Goal: Navigation & Orientation: Find specific page/section

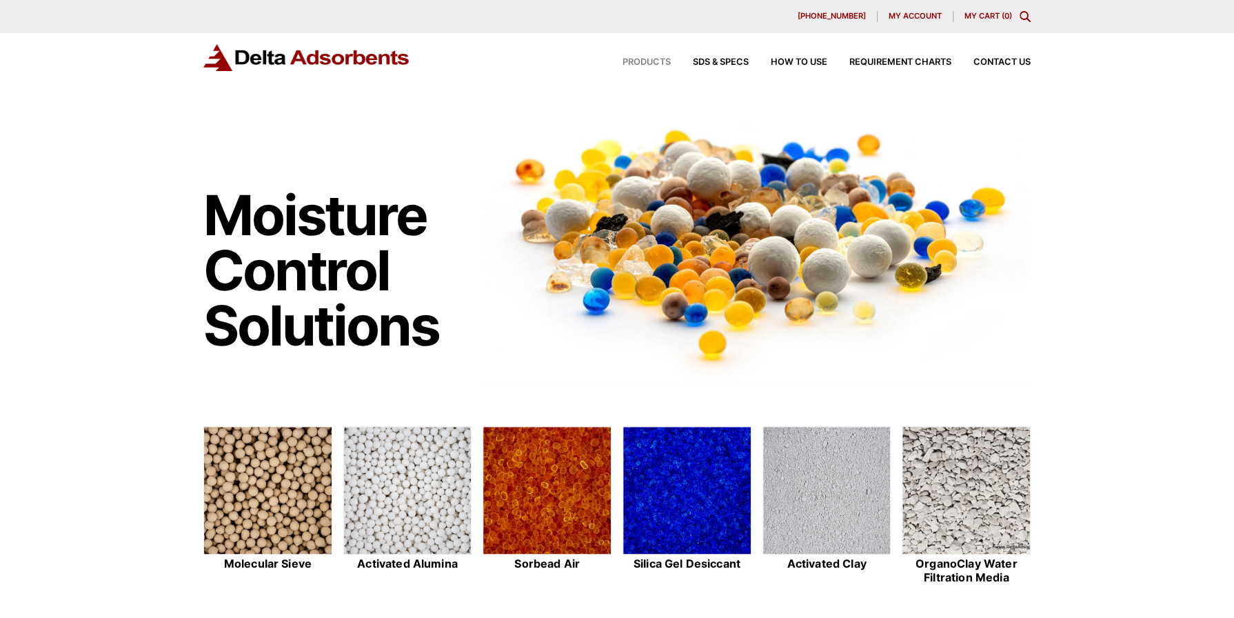
click at [640, 59] on span "Products" at bounding box center [647, 62] width 48 height 9
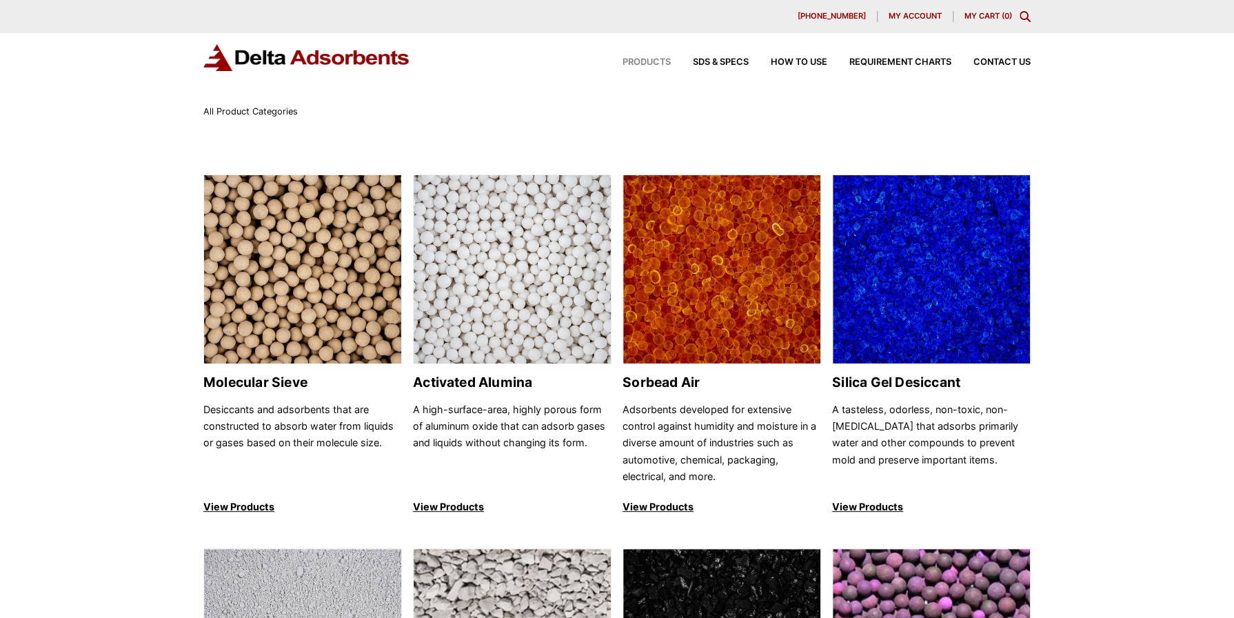
click at [909, 14] on span "My account" at bounding box center [915, 16] width 53 height 8
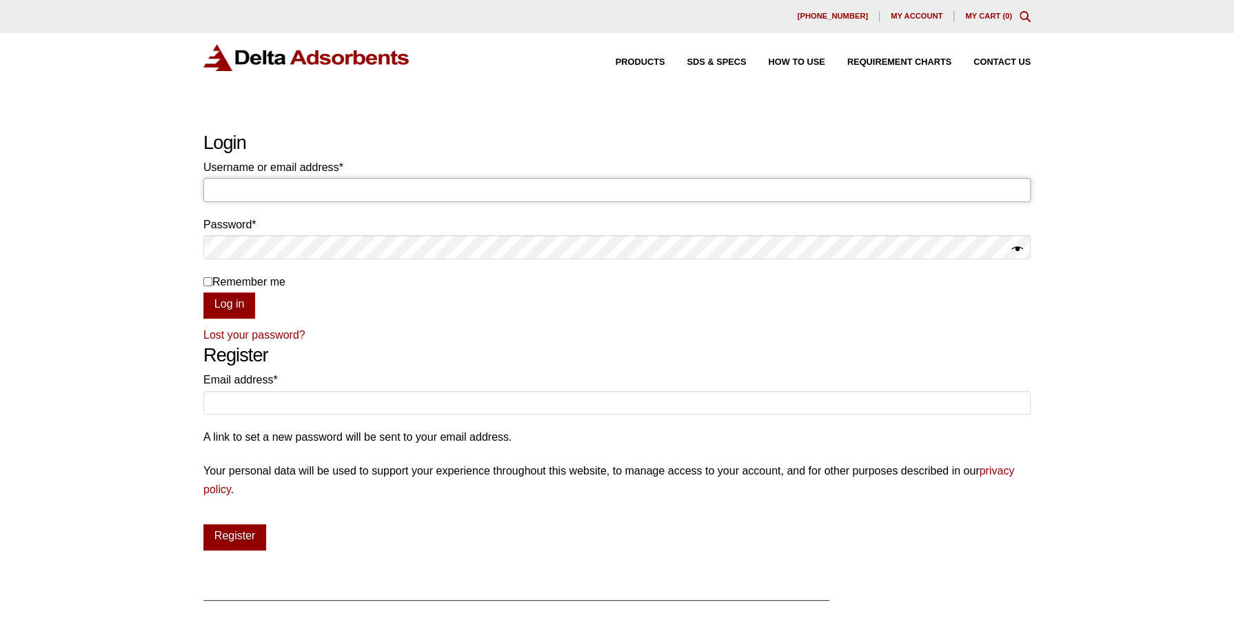
click at [270, 192] on input "Username or email address * Required" at bounding box center [616, 189] width 827 height 23
type input "[EMAIL_ADDRESS][DOMAIN_NAME]"
click at [1005, 62] on span "Contact Us" at bounding box center [1001, 62] width 57 height 9
